Goal: Check status: Check status

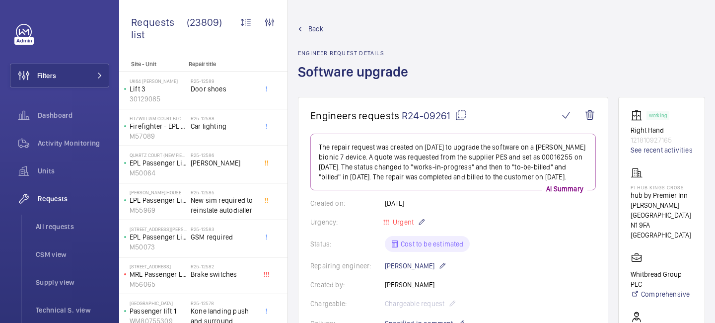
click at [461, 118] on mat-icon at bounding box center [461, 115] width 12 height 12
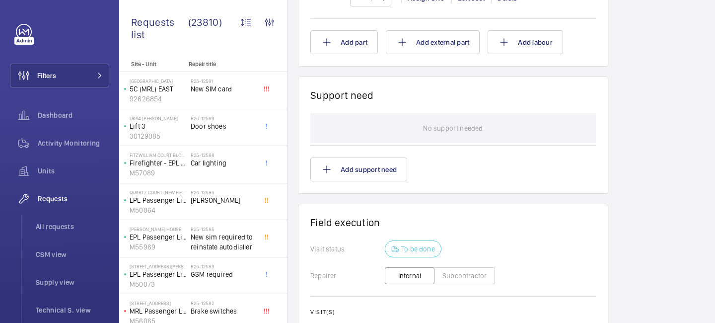
scroll to position [948, 0]
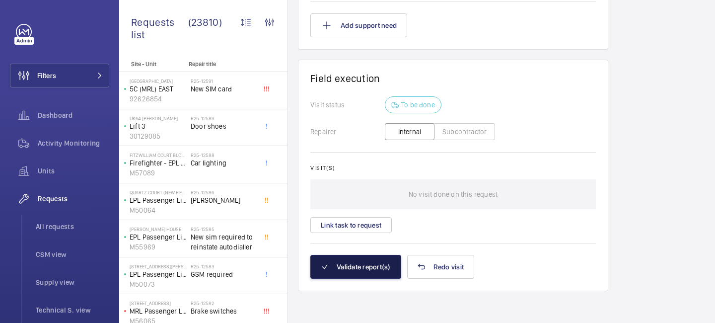
click at [370, 260] on button "Validate report(s)" at bounding box center [355, 267] width 91 height 24
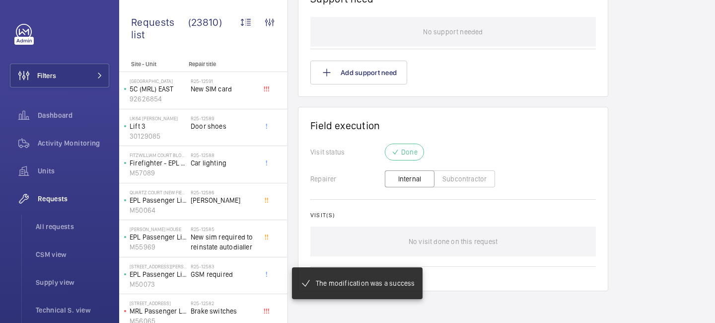
scroll to position [804, 0]
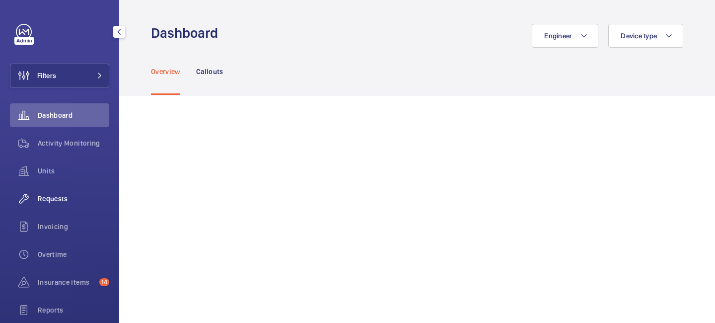
click at [53, 201] on span "Requests" at bounding box center [74, 199] width 72 height 10
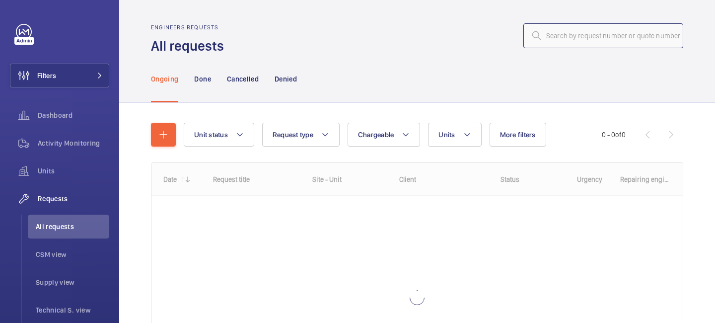
click at [565, 32] on input "text" at bounding box center [604, 35] width 160 height 25
paste input "R24-09261"
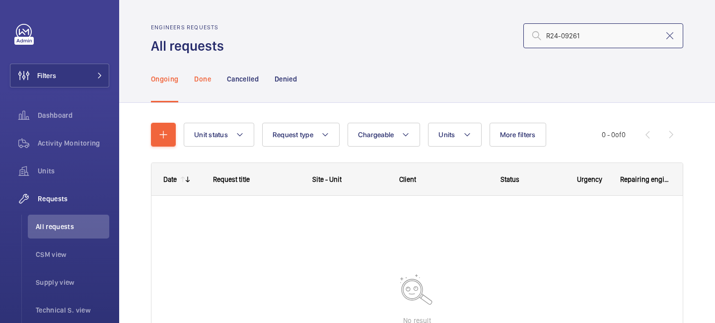
type input "R24-09261"
click at [208, 83] on p "Done" at bounding box center [202, 79] width 16 height 10
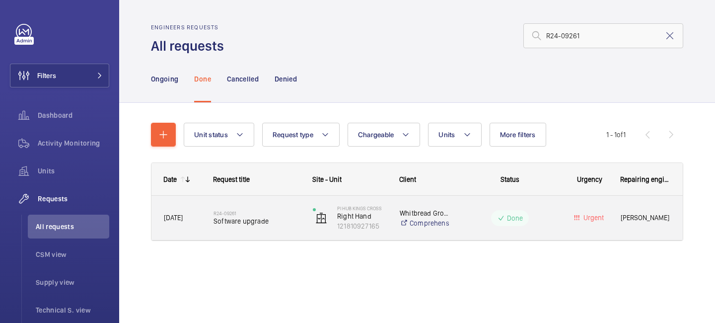
click at [269, 217] on span "Software upgrade" at bounding box center [257, 221] width 86 height 10
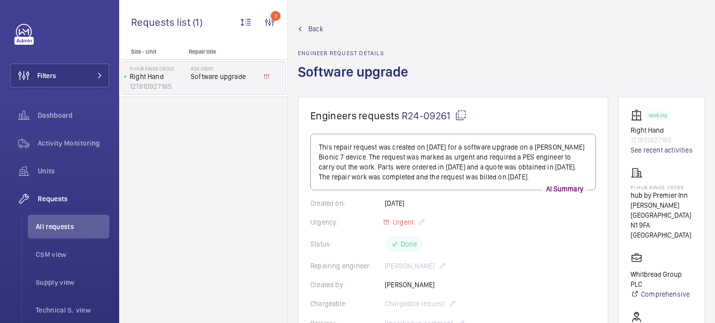
click at [461, 114] on mat-icon at bounding box center [461, 115] width 12 height 12
